Goal: Task Accomplishment & Management: Use online tool/utility

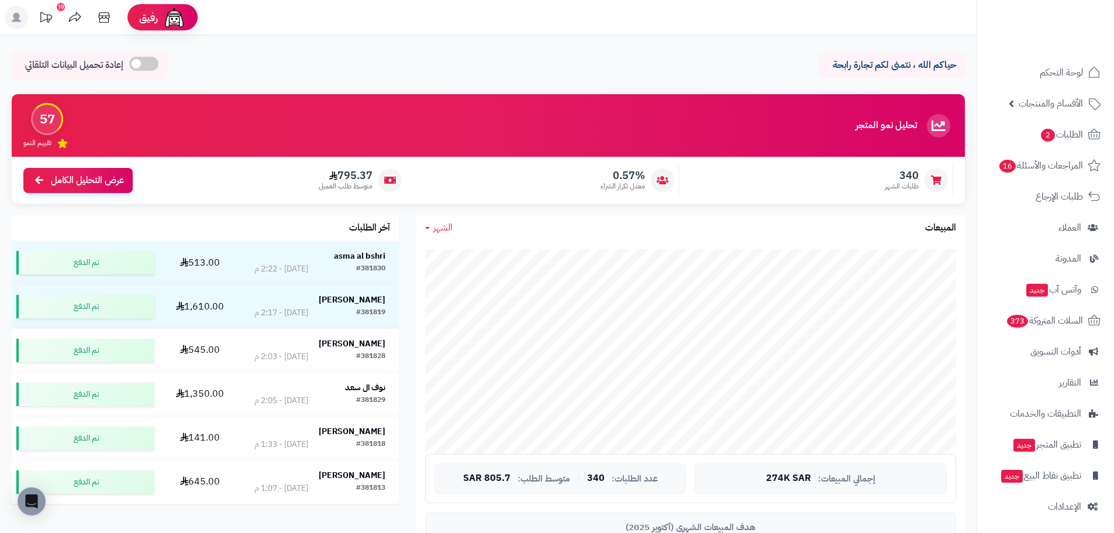
click at [442, 229] on span "الشهر" at bounding box center [442, 228] width 19 height 14
click at [459, 251] on link "اليوم" at bounding box center [464, 256] width 94 height 22
click at [433, 227] on span "اليوم" at bounding box center [441, 228] width 17 height 14
click at [472, 254] on link "اليوم" at bounding box center [464, 256] width 94 height 22
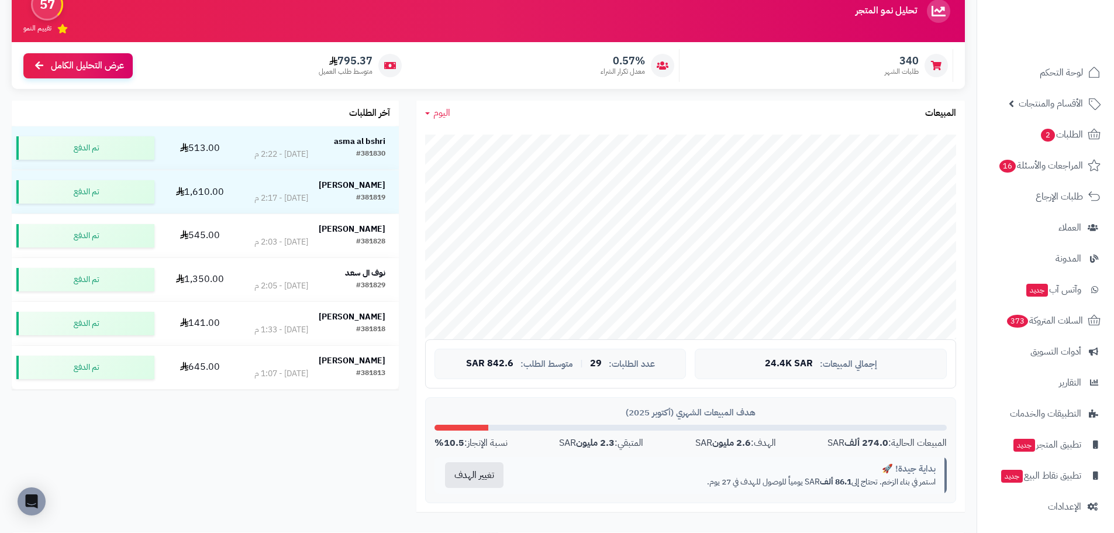
scroll to position [117, 0]
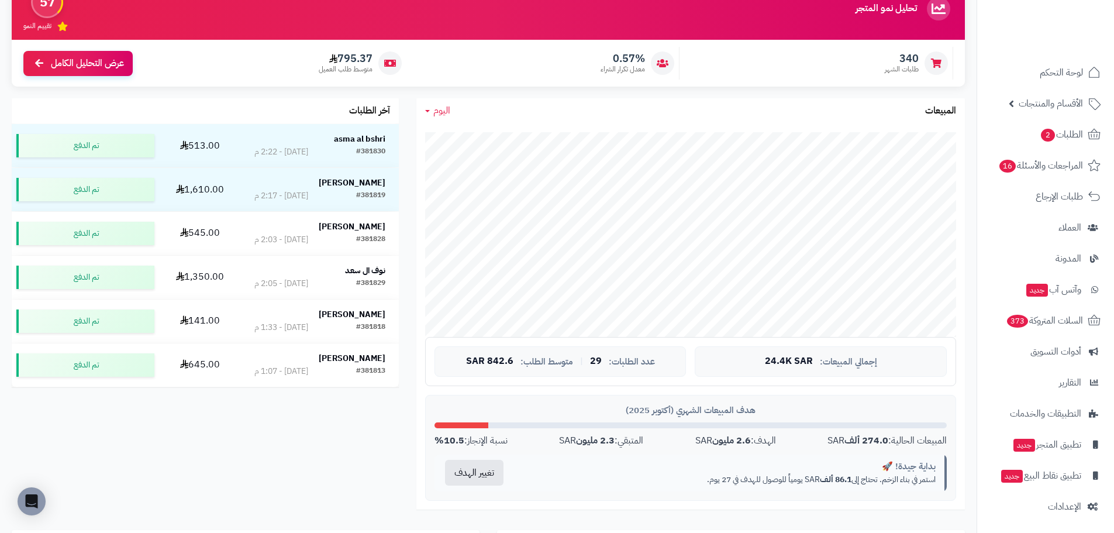
click at [429, 112] on icon at bounding box center [427, 111] width 5 height 2
click at [472, 137] on link "اليوم" at bounding box center [464, 139] width 94 height 22
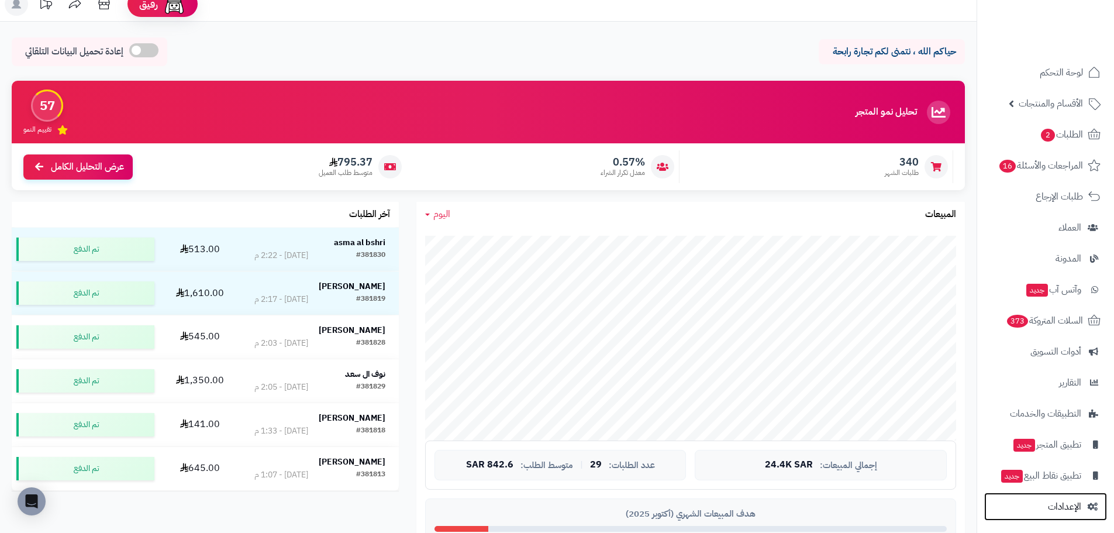
scroll to position [0, 0]
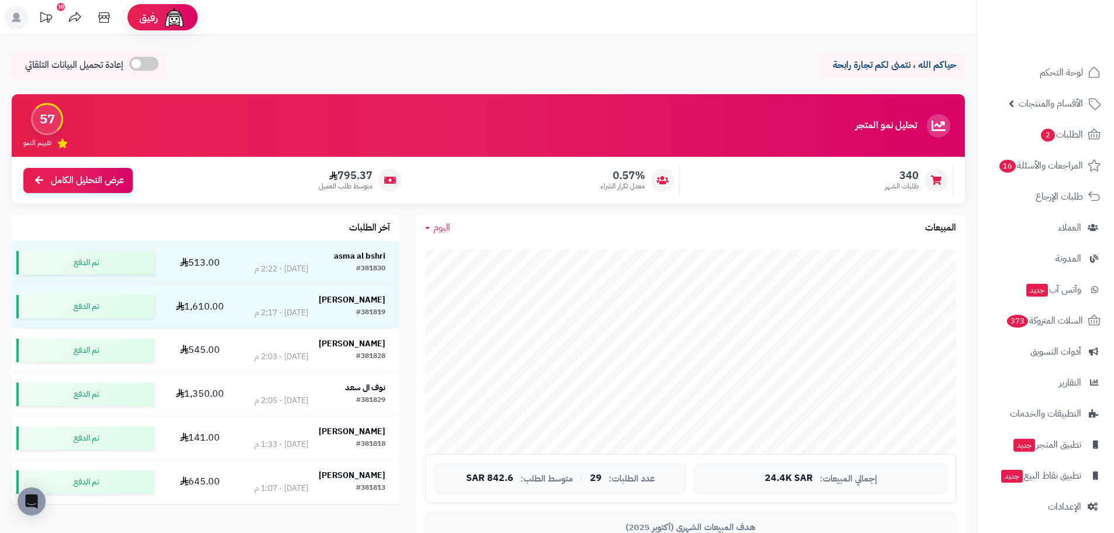
click at [429, 230] on link "اليوم" at bounding box center [437, 227] width 25 height 13
click at [453, 261] on link "اليوم" at bounding box center [464, 256] width 94 height 22
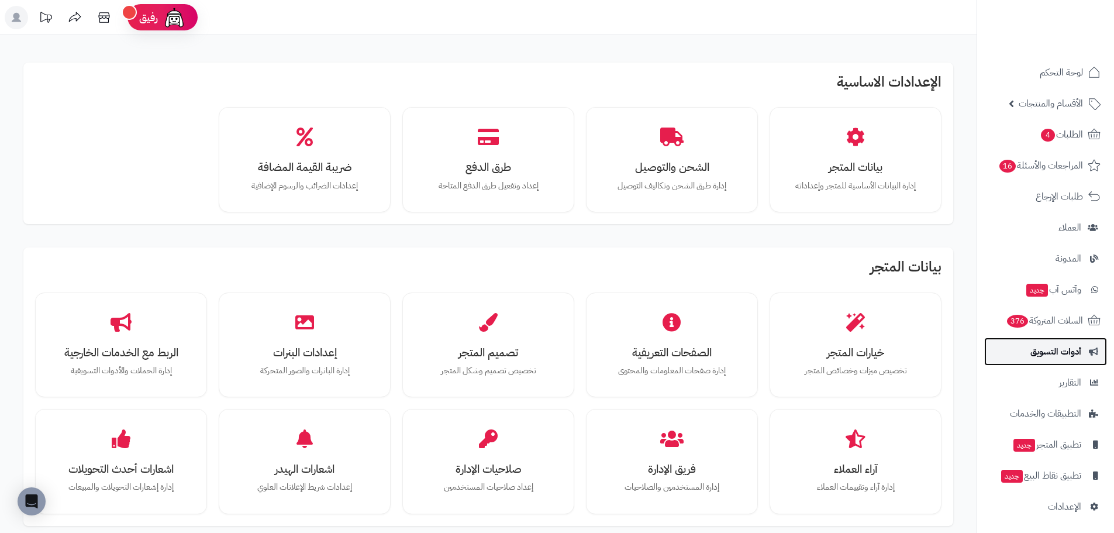
click at [1079, 356] on span "أدوات التسويق" at bounding box center [1056, 351] width 51 height 16
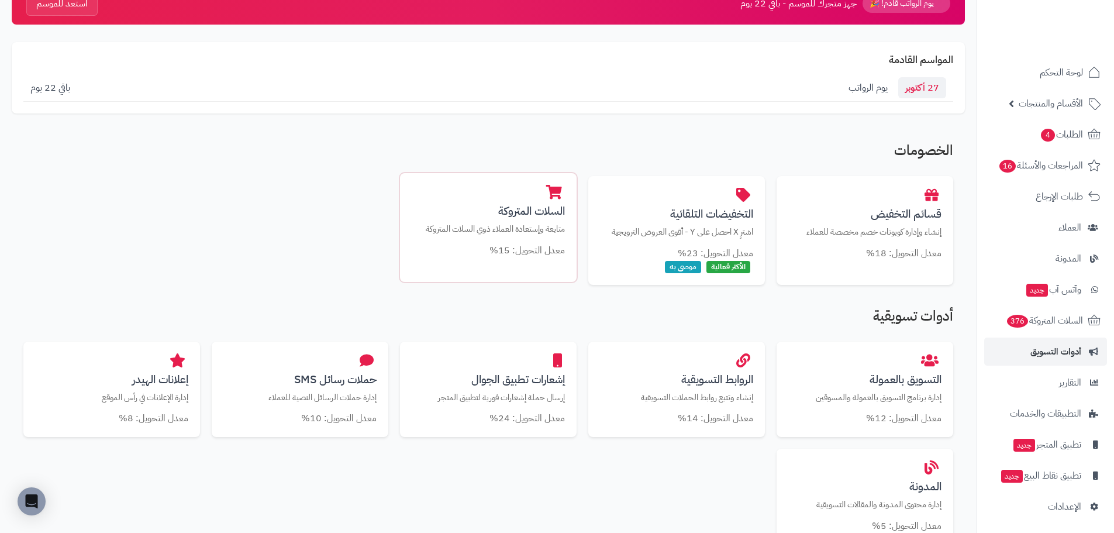
scroll to position [117, 0]
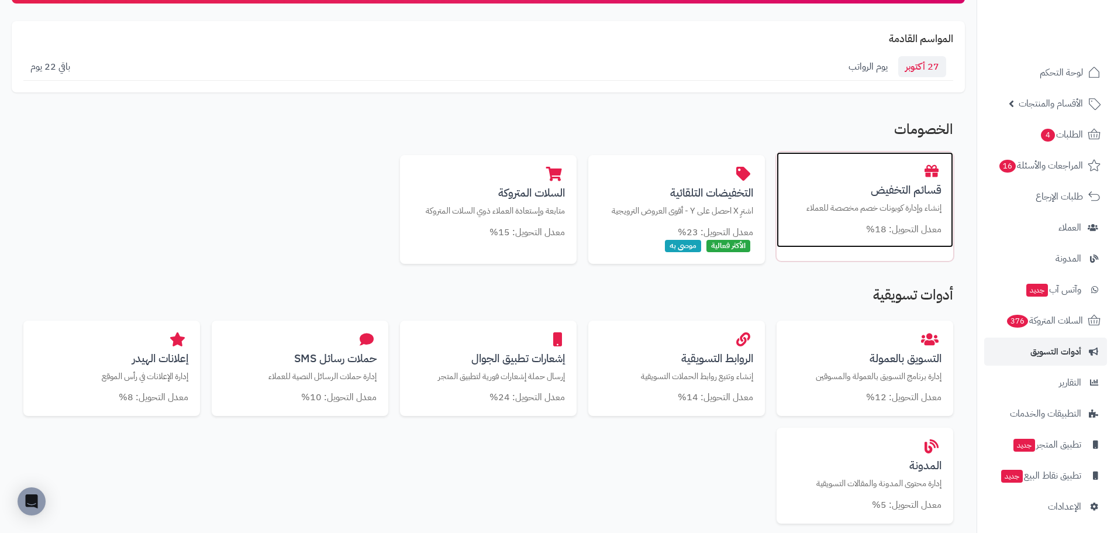
click at [904, 184] on h3 "قسائم التخفيض" at bounding box center [865, 190] width 153 height 12
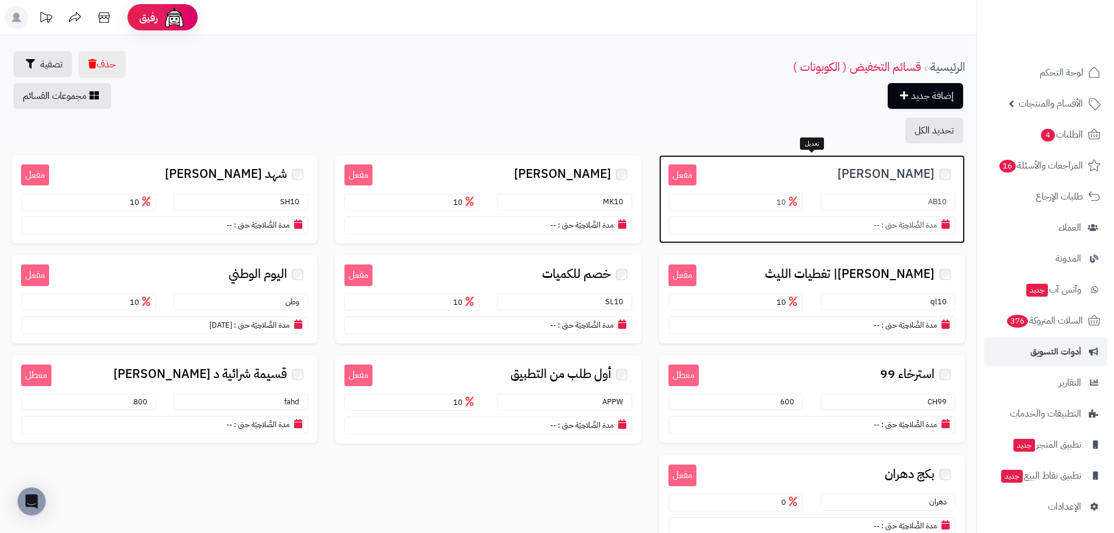
click at [892, 172] on span "عبد الله الخماش" at bounding box center [886, 173] width 97 height 13
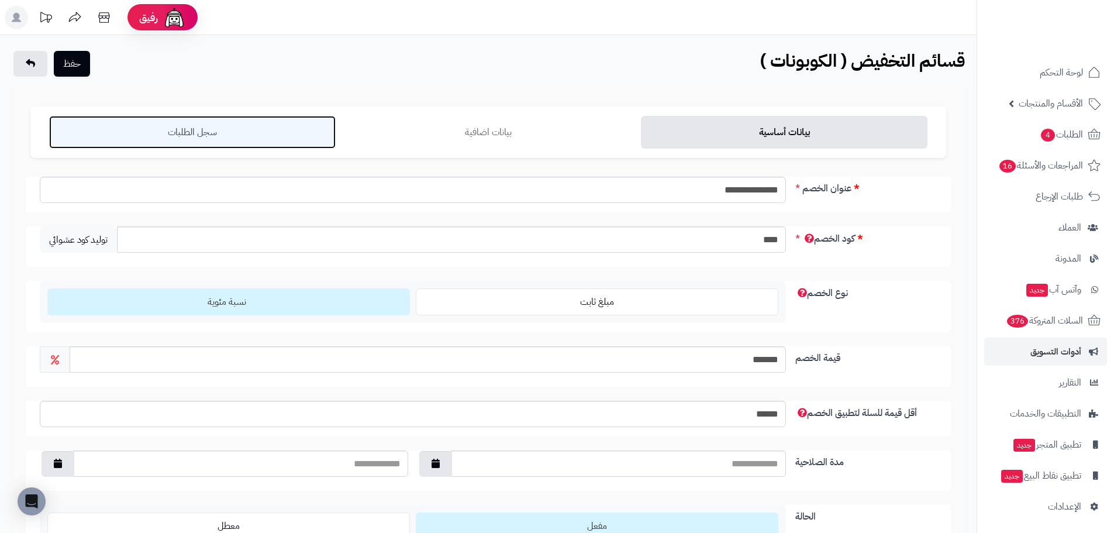
click at [195, 132] on link "سجل الطلبات" at bounding box center [192, 132] width 287 height 33
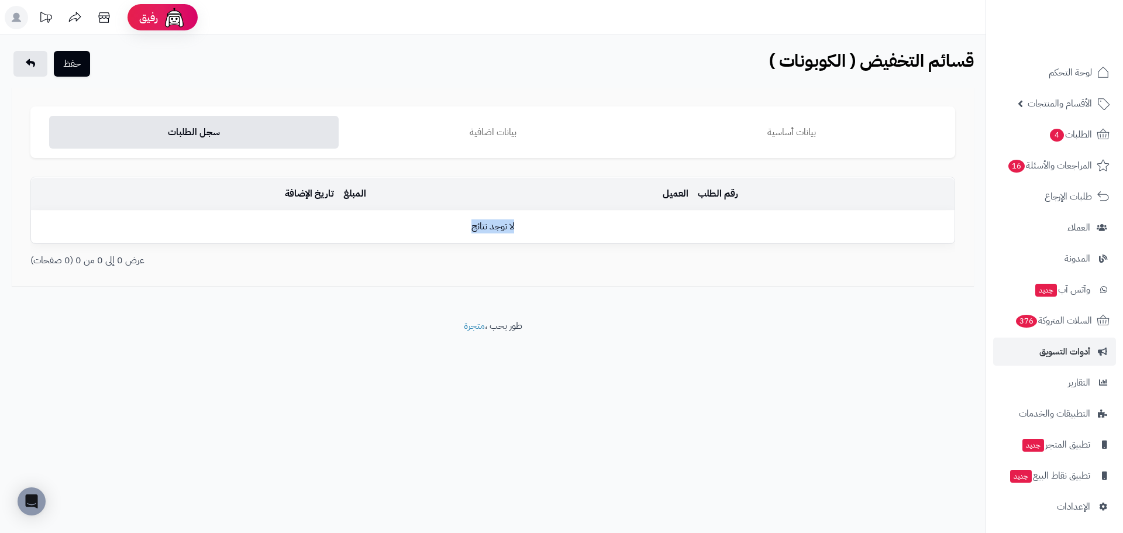
drag, startPoint x: 629, startPoint y: 222, endPoint x: 281, endPoint y: 254, distance: 350.1
click at [288, 235] on td "لا توجد نتائج" at bounding box center [493, 227] width 924 height 32
click at [282, 301] on div "**********" at bounding box center [493, 177] width 986 height 284
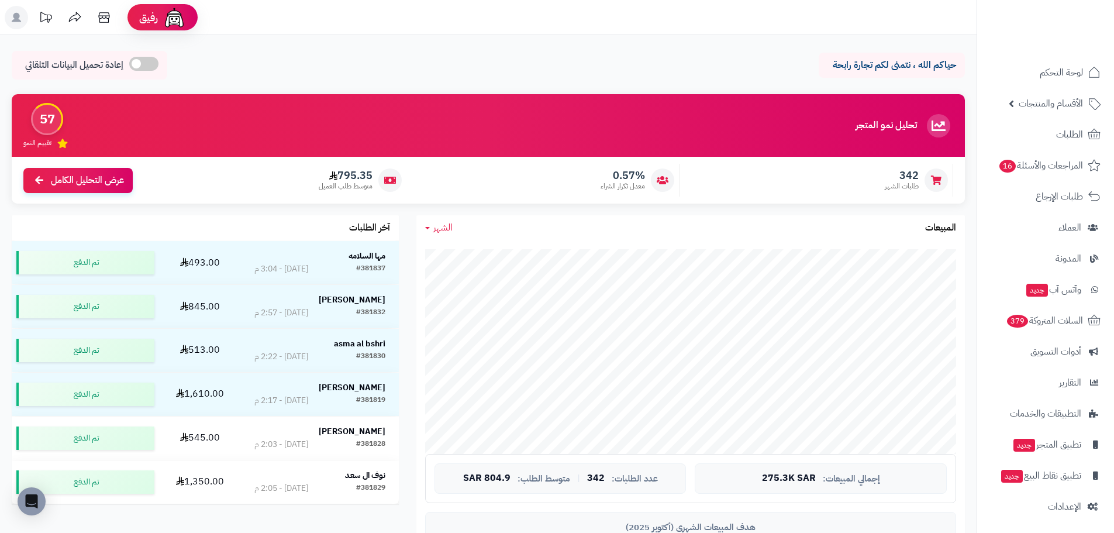
click at [443, 231] on span "الشهر" at bounding box center [442, 228] width 19 height 14
click at [443, 247] on link "اليوم" at bounding box center [464, 256] width 94 height 22
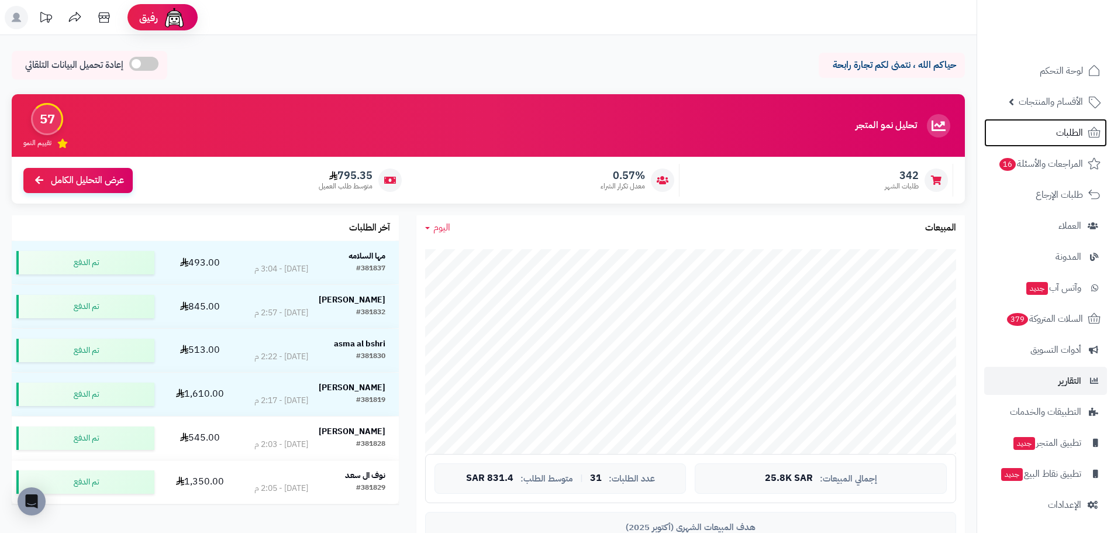
scroll to position [2, 0]
click at [426, 229] on icon at bounding box center [427, 228] width 5 height 2
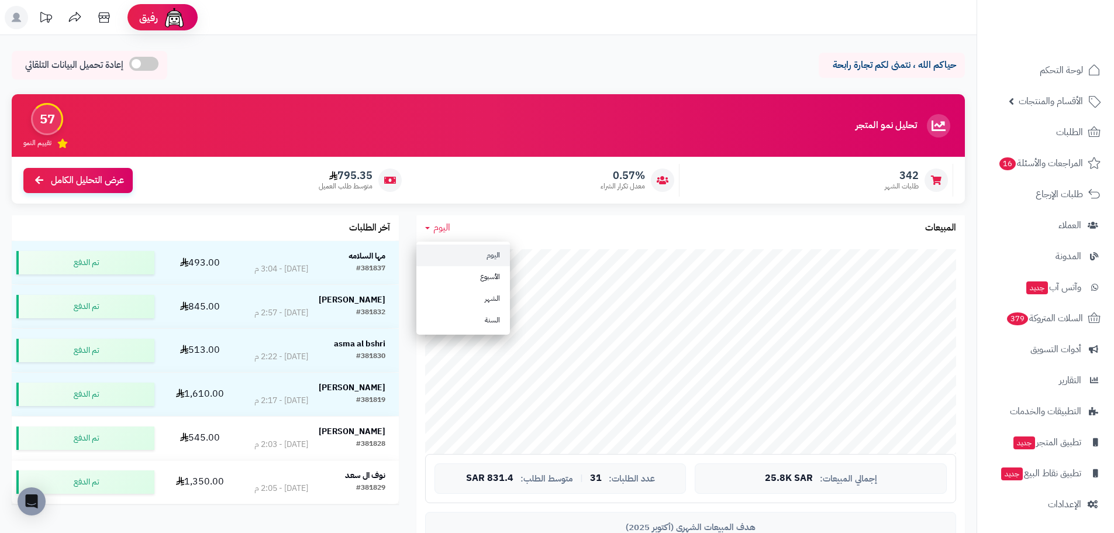
click at [462, 247] on link "اليوم" at bounding box center [464, 256] width 94 height 22
click at [441, 229] on span "اليوم" at bounding box center [441, 228] width 17 height 14
click at [474, 243] on ul "اليوم الأسبوع الشهر السنة" at bounding box center [464, 288] width 94 height 93
click at [444, 233] on span "اليوم" at bounding box center [441, 228] width 17 height 14
click at [473, 260] on link "اليوم" at bounding box center [464, 256] width 94 height 22
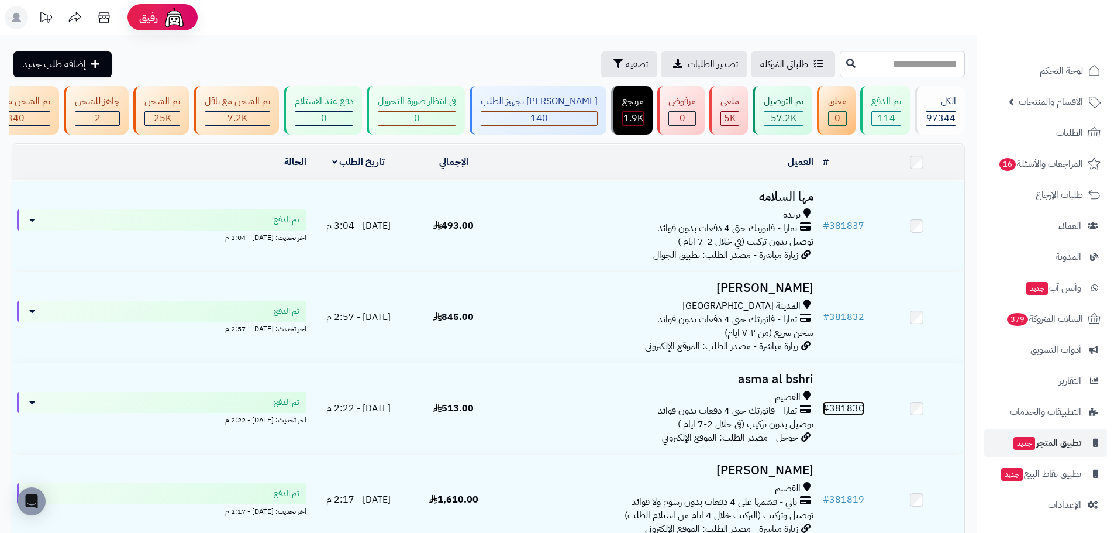
scroll to position [2, 0]
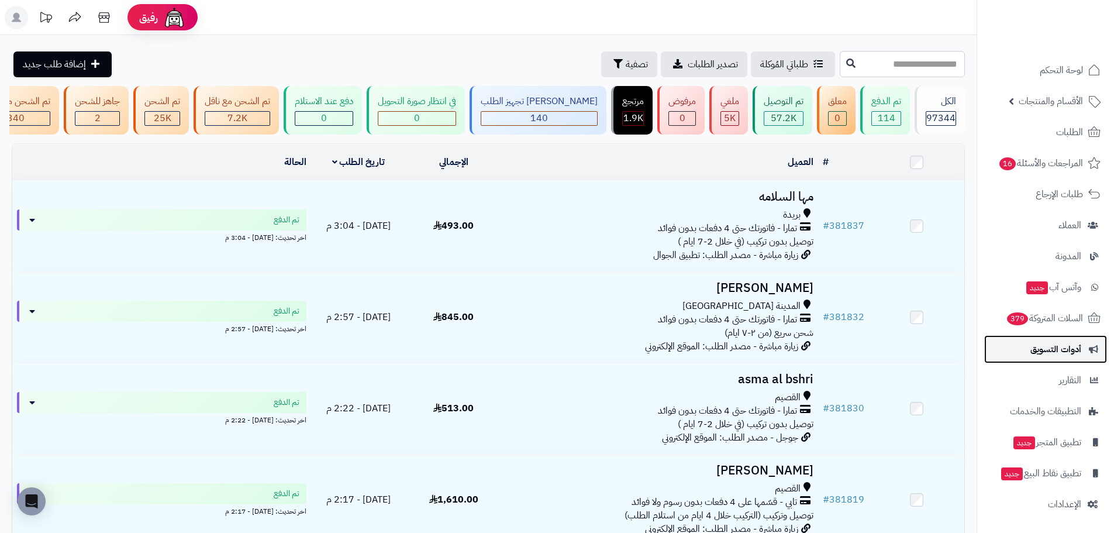
click at [1027, 356] on link "أدوات التسويق" at bounding box center [1046, 349] width 123 height 28
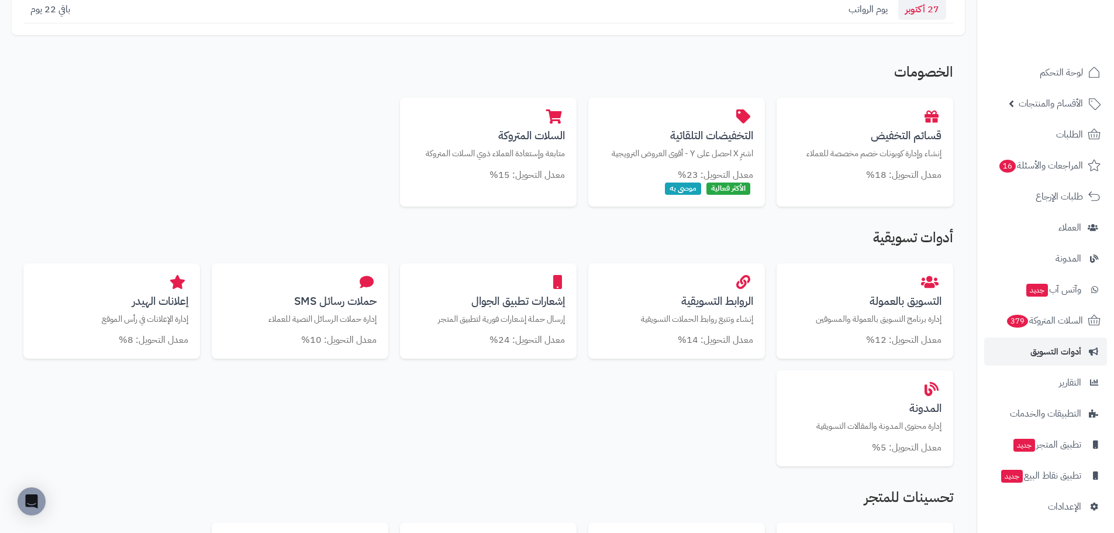
scroll to position [176, 0]
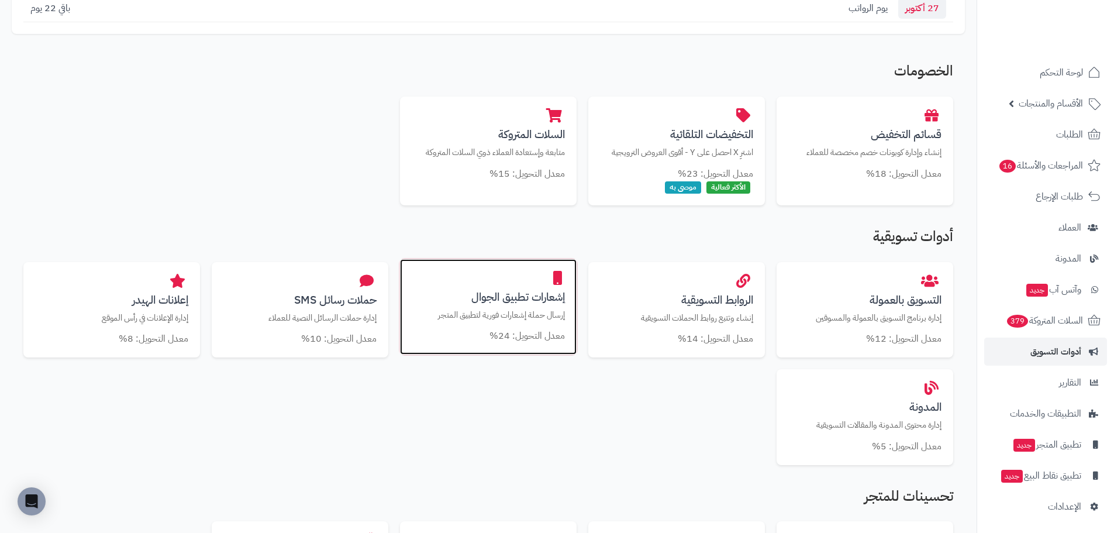
click at [484, 326] on div "إشعارات تطبيق الجوال إرسال حملة إشعارات فورية لتطبيق المتجر معدل التحويل: 24%" at bounding box center [488, 307] width 177 height 96
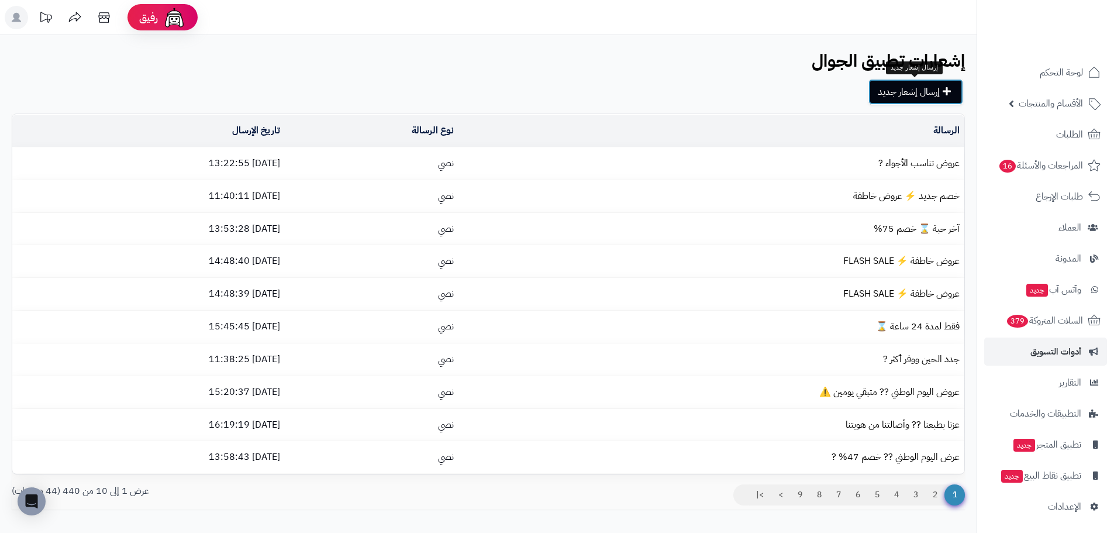
click at [882, 87] on link "إرسال إشعار جديد" at bounding box center [916, 92] width 95 height 26
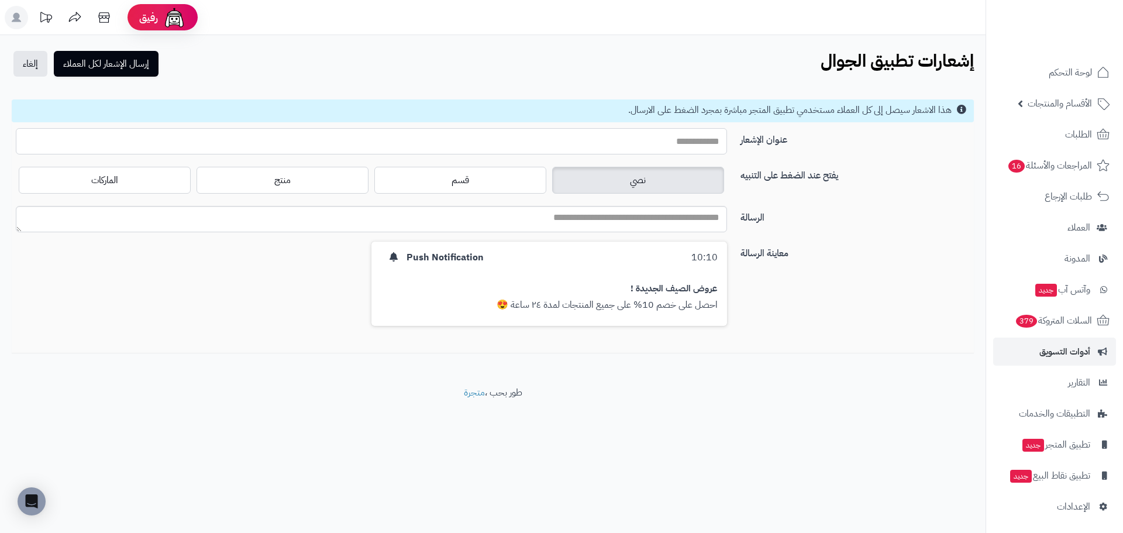
click at [687, 133] on input "عنوان الإشعار" at bounding box center [371, 141] width 711 height 26
click at [653, 143] on input "**********" at bounding box center [371, 141] width 711 height 26
type input "**********"
click at [677, 218] on textarea "الرسالة" at bounding box center [371, 219] width 711 height 26
paste textarea "**********"
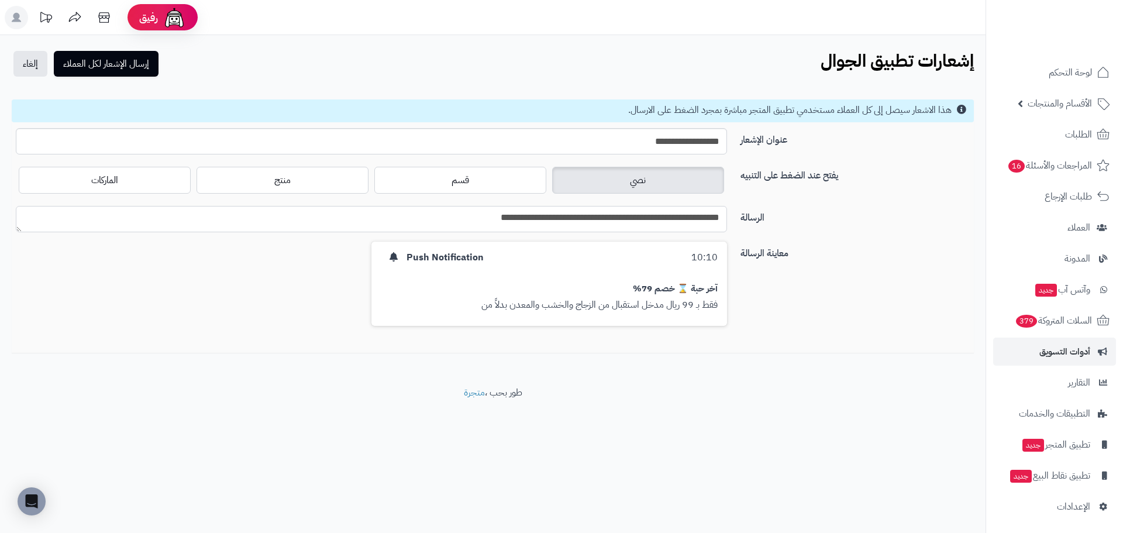
paste textarea "****"
type textarea "**********"
click at [114, 62] on button "إرسال الإشعار لكل العملاء" at bounding box center [106, 63] width 105 height 26
